Goal: Task Accomplishment & Management: Manage account settings

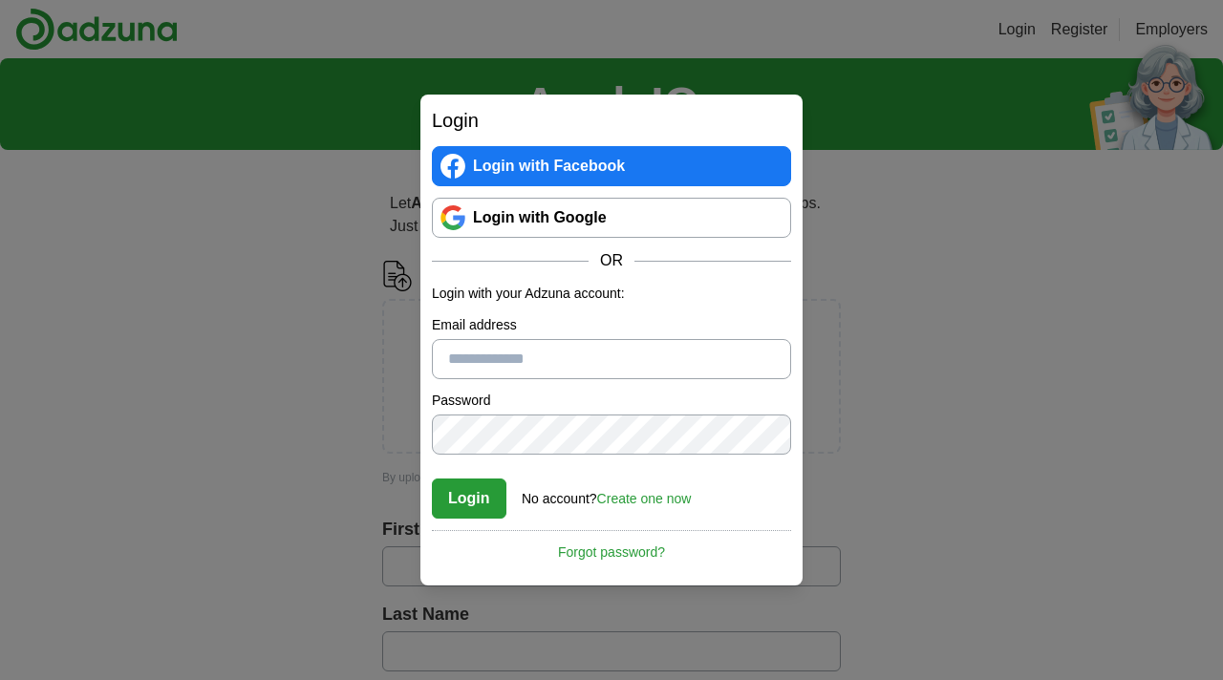
click at [1002, 464] on div "Login Login with Facebook Login with Google OR Login with your Adzuna account: …" at bounding box center [611, 340] width 1223 height 680
click at [1001, 464] on div "Login Login with Facebook Login with Google OR Login with your Adzuna account: …" at bounding box center [611, 340] width 1223 height 680
click at [595, 206] on link "Login with Google" at bounding box center [611, 218] width 359 height 40
click at [530, 209] on link "Login with Google" at bounding box center [611, 218] width 359 height 40
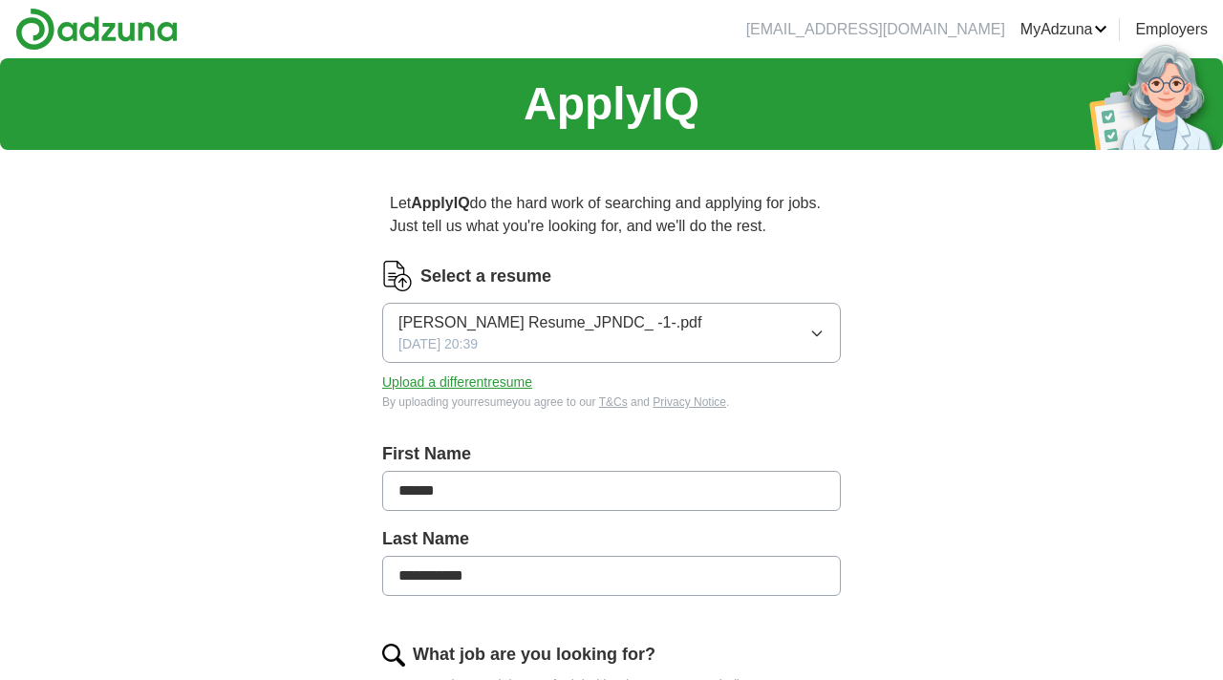
click at [132, 34] on img at bounding box center [96, 29] width 162 height 43
